Goal: Information Seeking & Learning: Learn about a topic

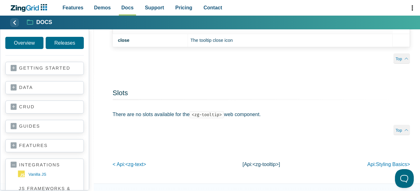
scroll to position [750, 0]
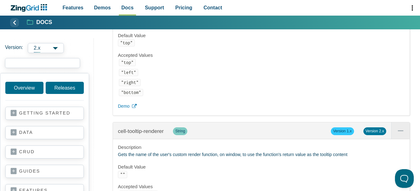
click at [52, 61] on input "search input" at bounding box center [42, 63] width 75 height 10
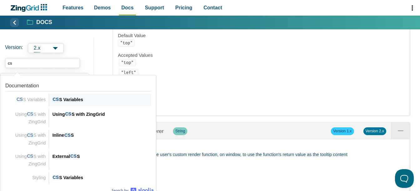
type input "c"
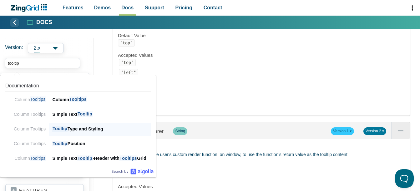
click at [77, 131] on div "Tooltip Type and Styling" at bounding box center [101, 128] width 99 height 7
type input "tooltip"
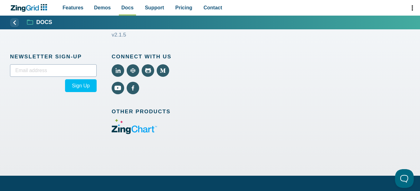
scroll to position [2597, 0]
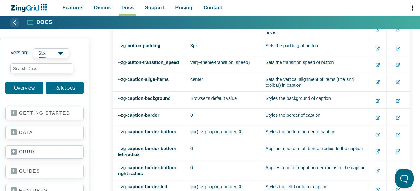
scroll to position [711, 0]
